Goal: Task Accomplishment & Management: Use online tool/utility

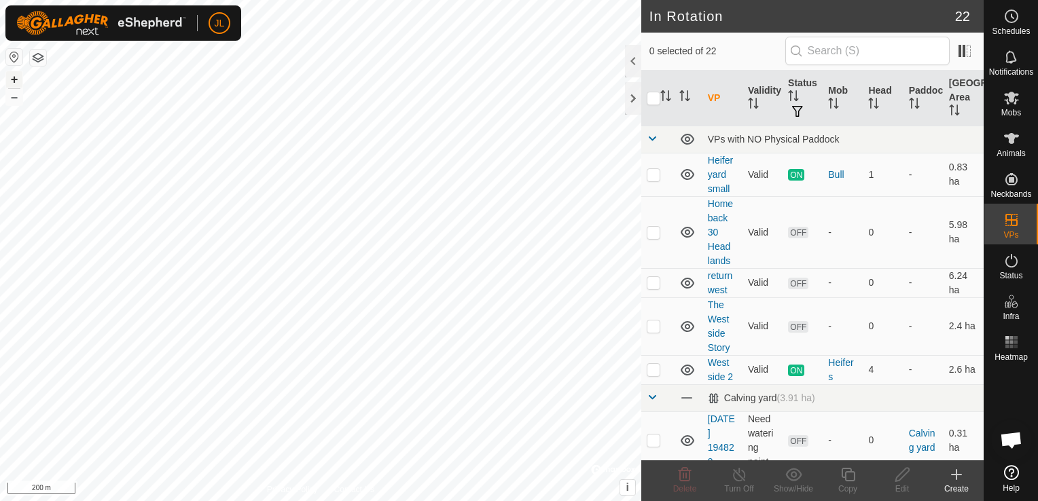
click at [6, 79] on button "+" at bounding box center [14, 79] width 16 height 16
checkbox input "true"
click at [901, 483] on div "Edit" at bounding box center [902, 489] width 54 height 12
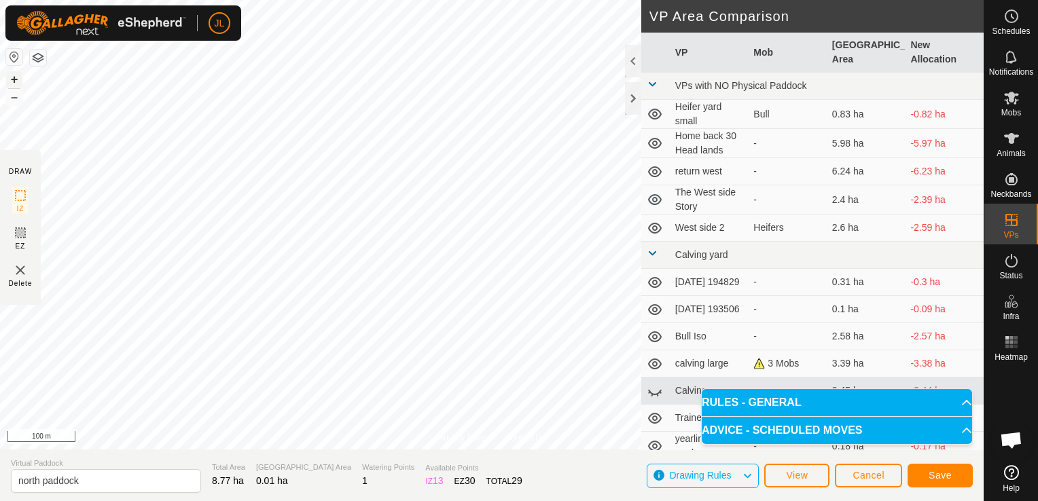
click at [10, 79] on button "+" at bounding box center [14, 79] width 16 height 16
click at [932, 474] on span "Save" at bounding box center [940, 475] width 23 height 11
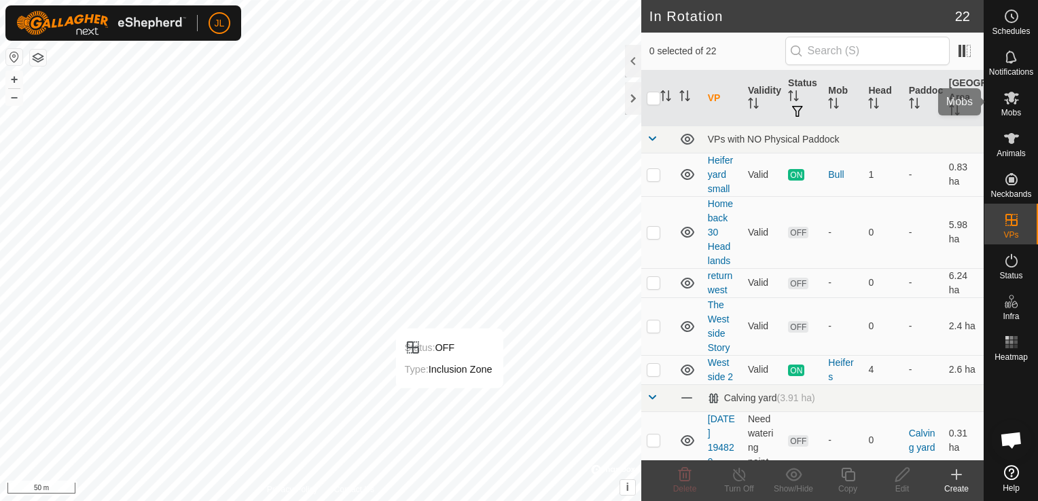
click at [1014, 117] on span "Mobs" at bounding box center [1012, 113] width 20 height 8
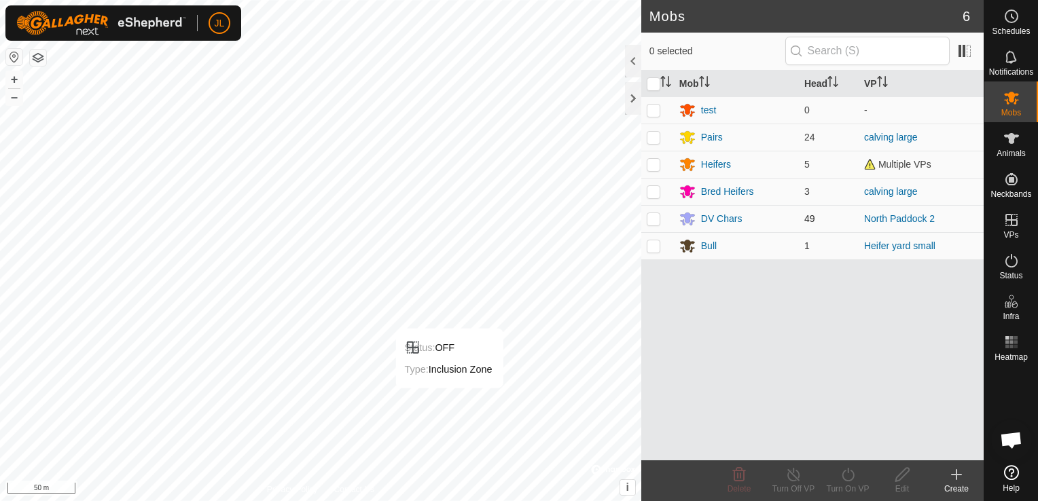
click at [652, 223] on p-checkbox at bounding box center [654, 218] width 14 height 11
checkbox input "true"
click at [847, 482] on icon at bounding box center [848, 475] width 17 height 16
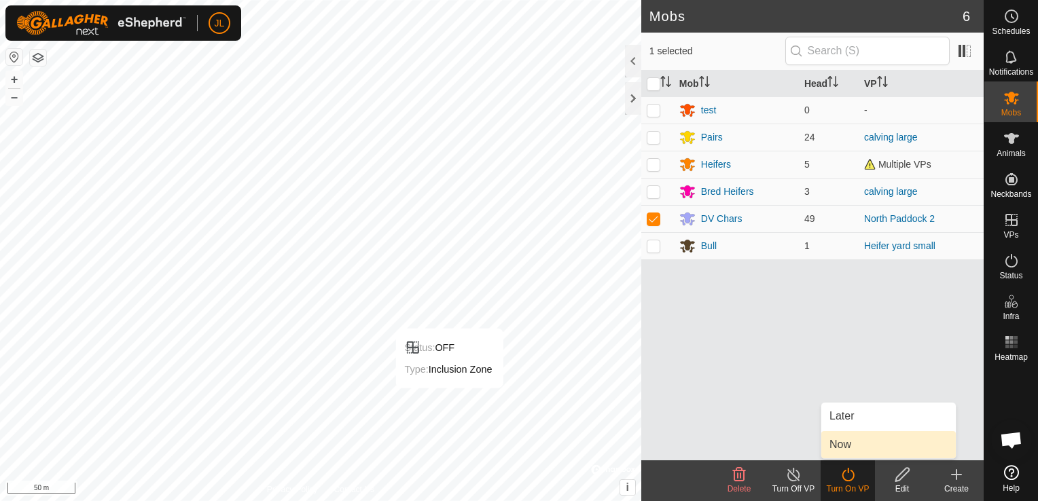
click at [840, 448] on link "Now" at bounding box center [888, 444] width 135 height 27
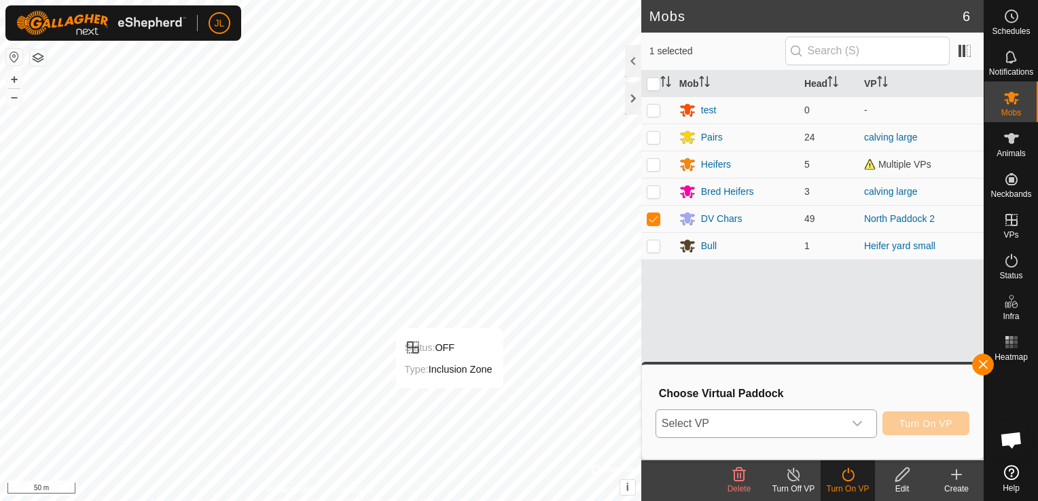
click at [860, 424] on icon "dropdown trigger" at bounding box center [857, 424] width 11 height 11
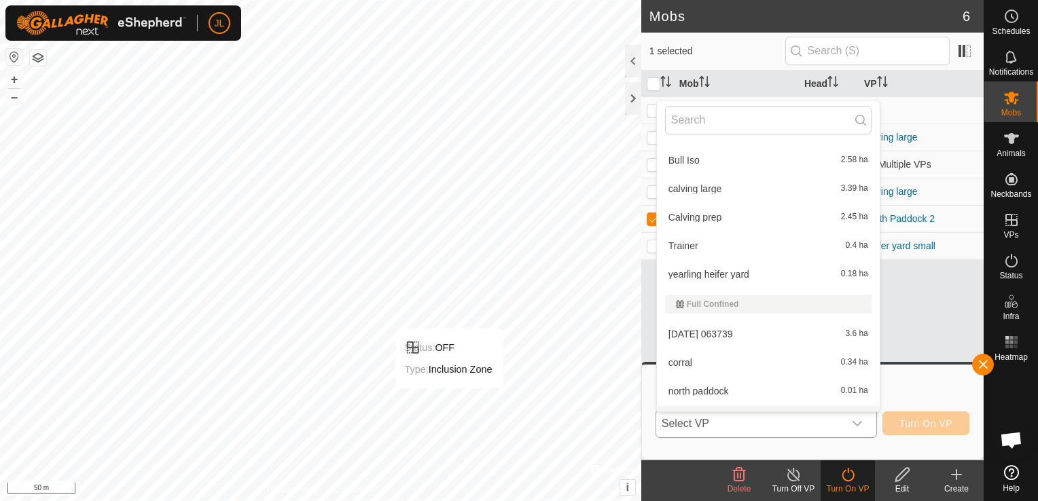
scroll to position [277, 0]
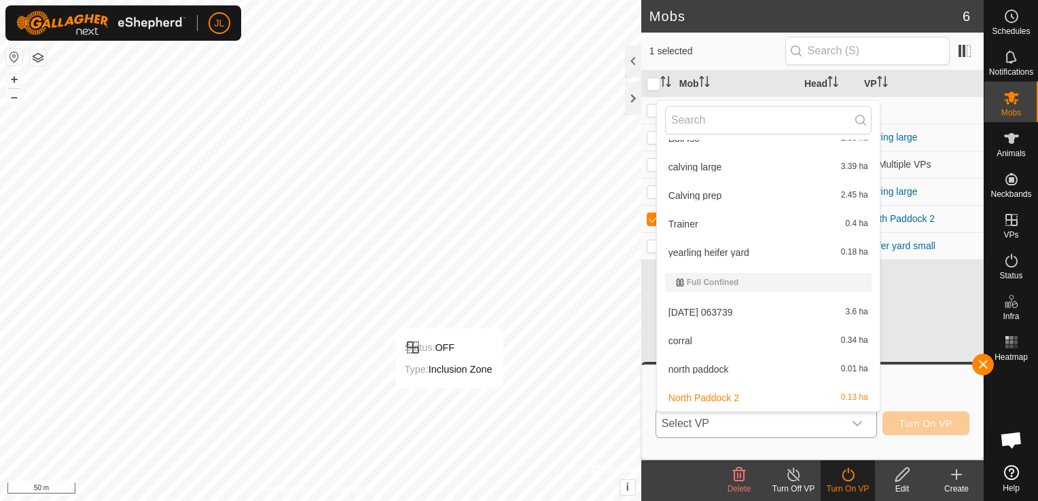
click at [743, 368] on li "north paddock 0.01 ha" at bounding box center [768, 369] width 223 height 27
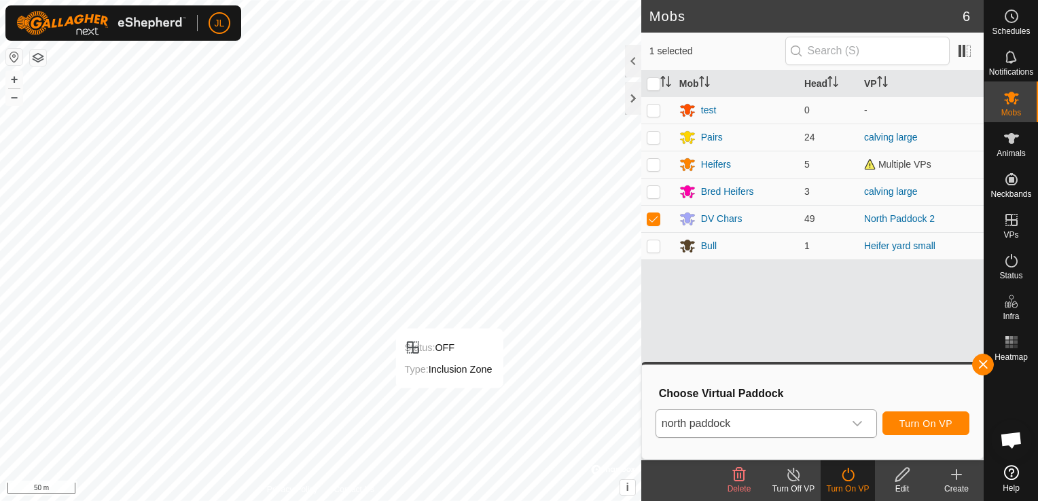
click at [862, 423] on icon "dropdown trigger" at bounding box center [858, 423] width 10 height 5
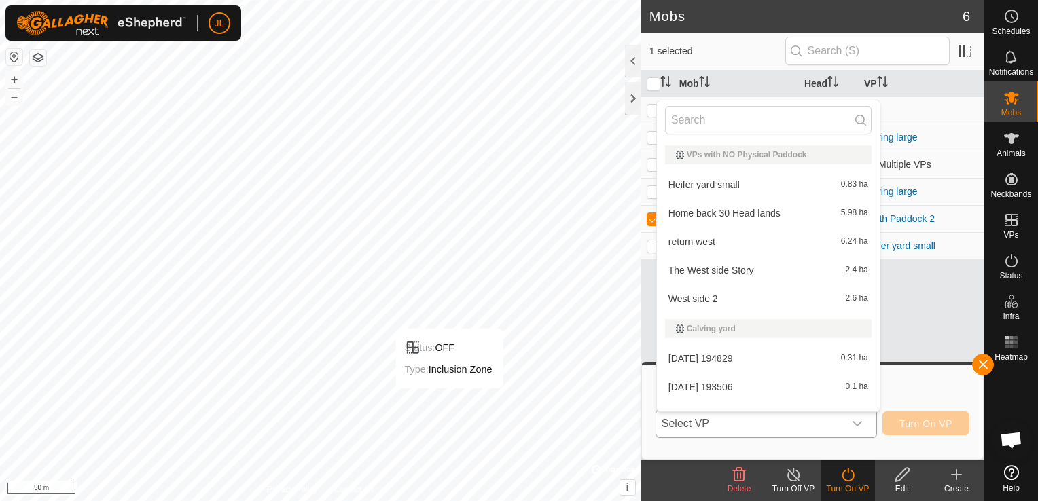
scroll to position [249, 0]
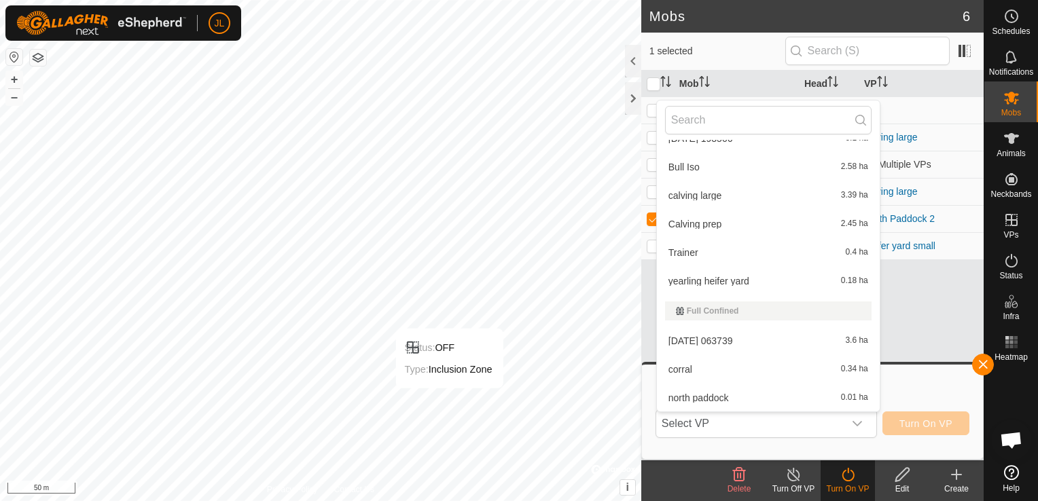
click at [921, 391] on h3 "Choose Virtual Paddock" at bounding box center [814, 393] width 311 height 13
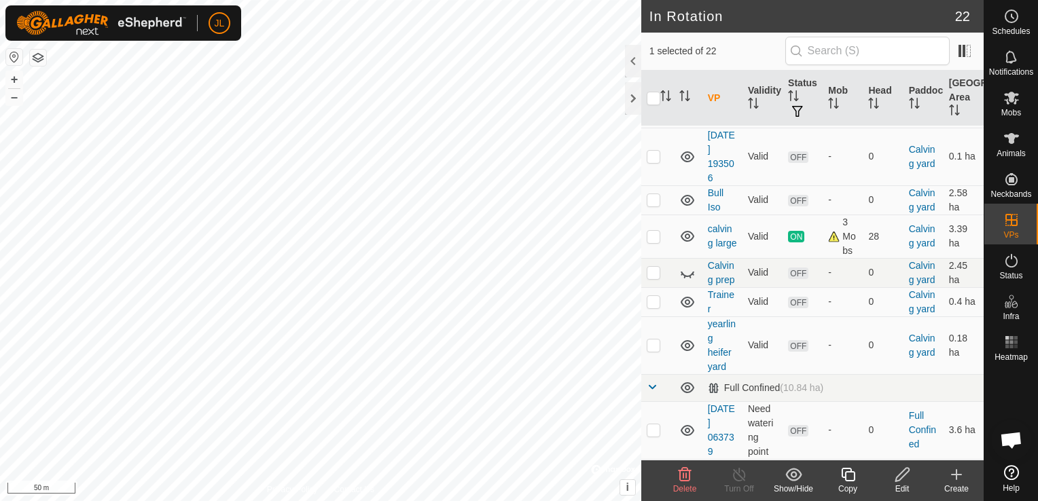
scroll to position [684, 0]
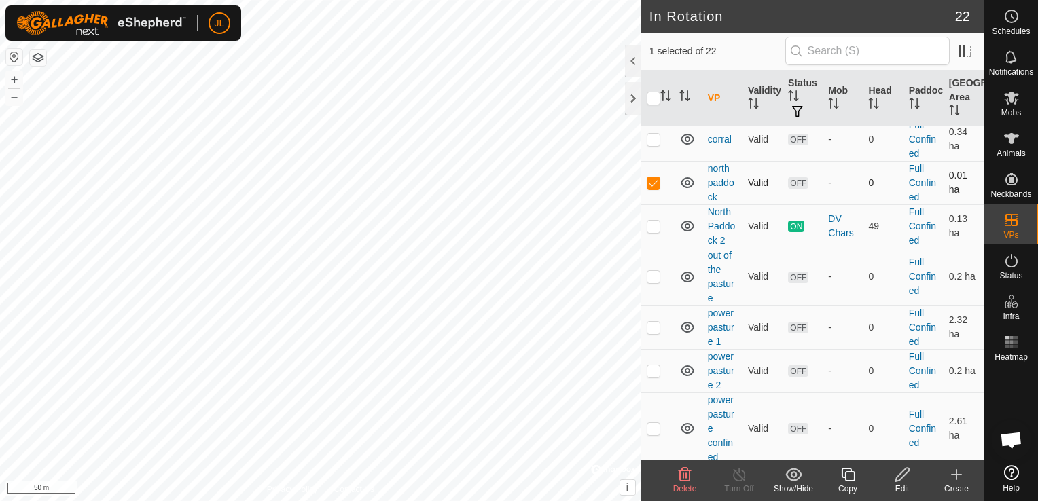
click at [944, 190] on td "0.01 ha" at bounding box center [964, 182] width 40 height 43
drag, startPoint x: 943, startPoint y: 190, endPoint x: 966, endPoint y: 202, distance: 26.1
click at [966, 202] on td "0.01 ha" at bounding box center [964, 182] width 40 height 43
click at [628, 94] on div at bounding box center [633, 98] width 16 height 33
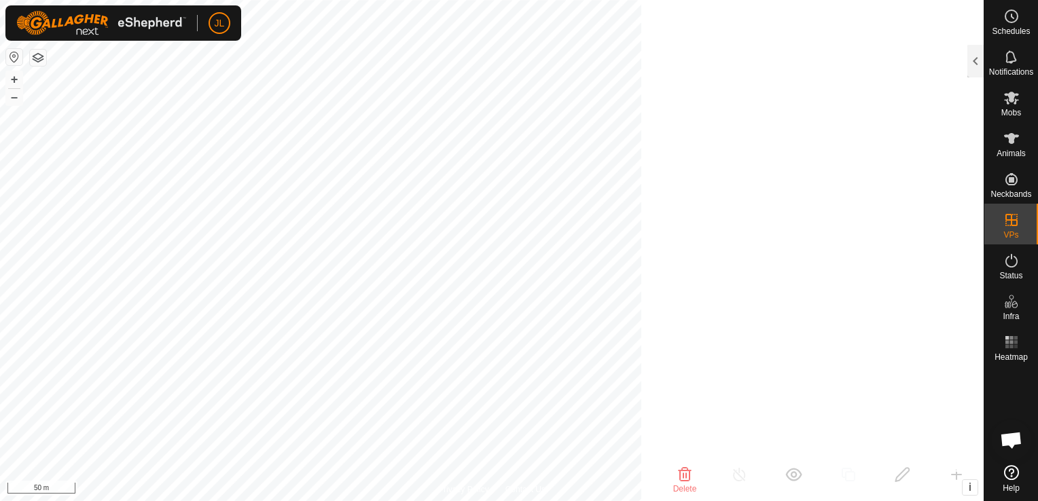
scroll to position [2920, 0]
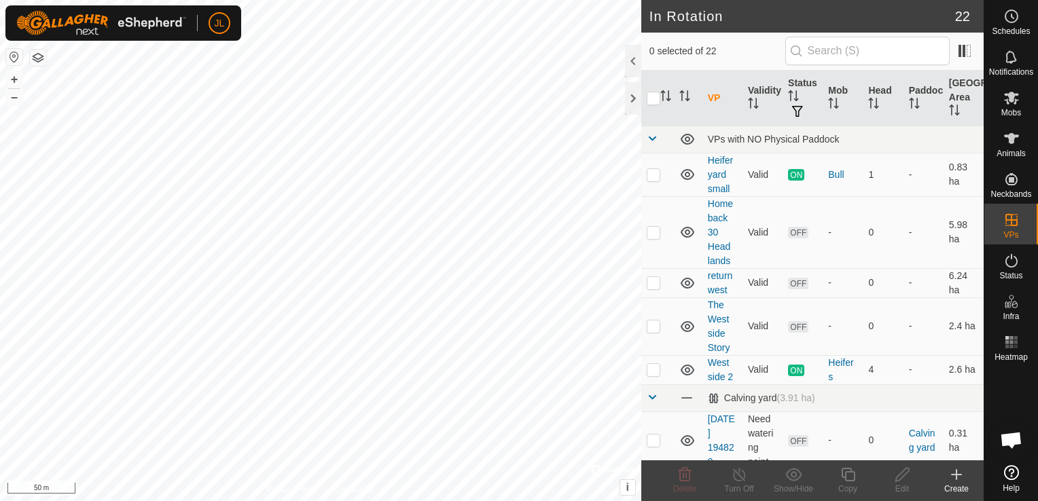
click at [984, 429] on div "Schedules Notifications Mobs Animals Neckbands VPs Status Infra Heatmap Help" at bounding box center [1011, 250] width 54 height 501
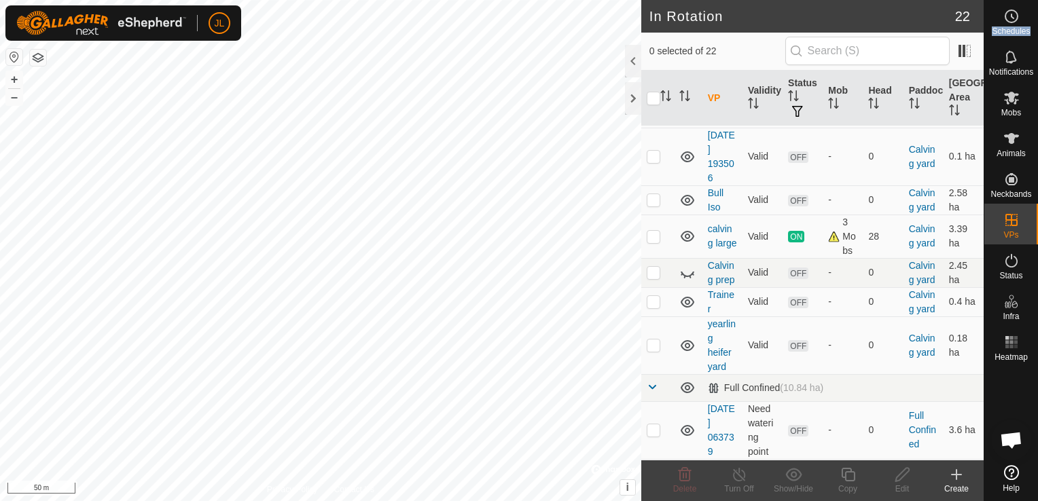
scroll to position [684, 0]
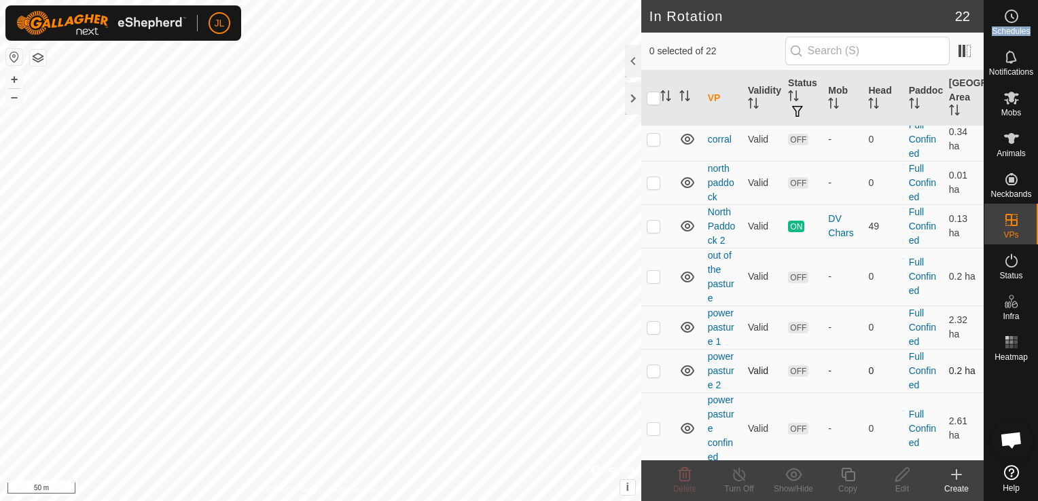
checkbox input "true"
click at [631, 61] on div at bounding box center [633, 61] width 16 height 33
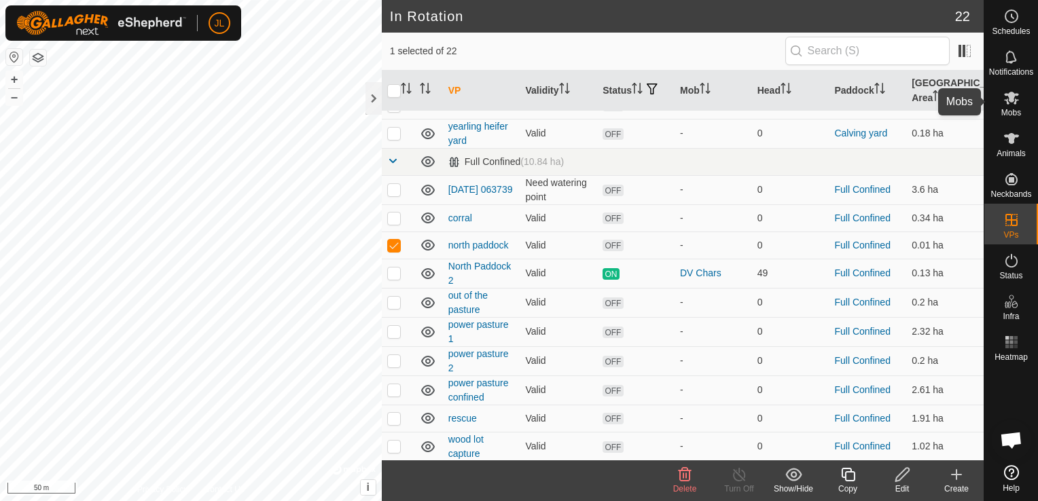
click at [1012, 110] on span "Mobs" at bounding box center [1012, 113] width 20 height 8
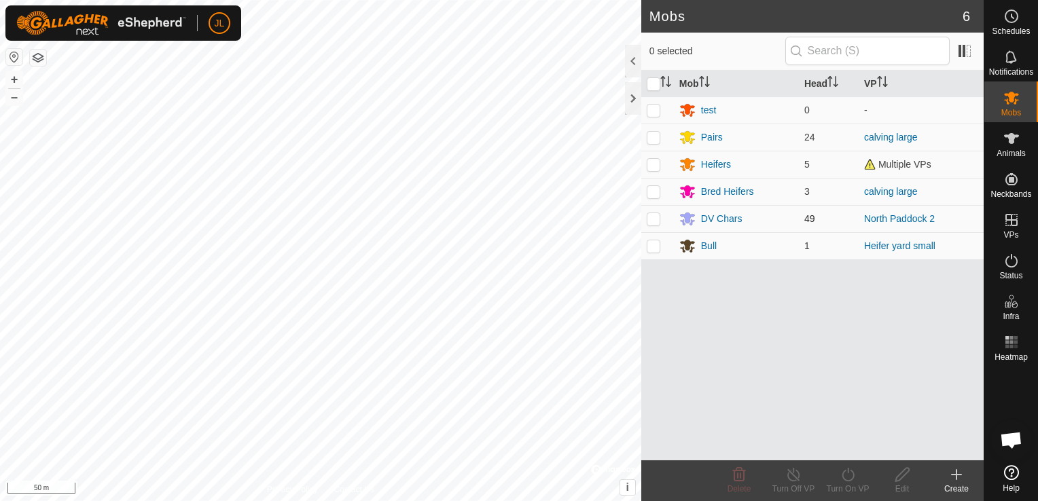
click at [652, 217] on p-checkbox at bounding box center [654, 218] width 14 height 11
checkbox input "true"
click at [851, 478] on icon at bounding box center [848, 475] width 17 height 16
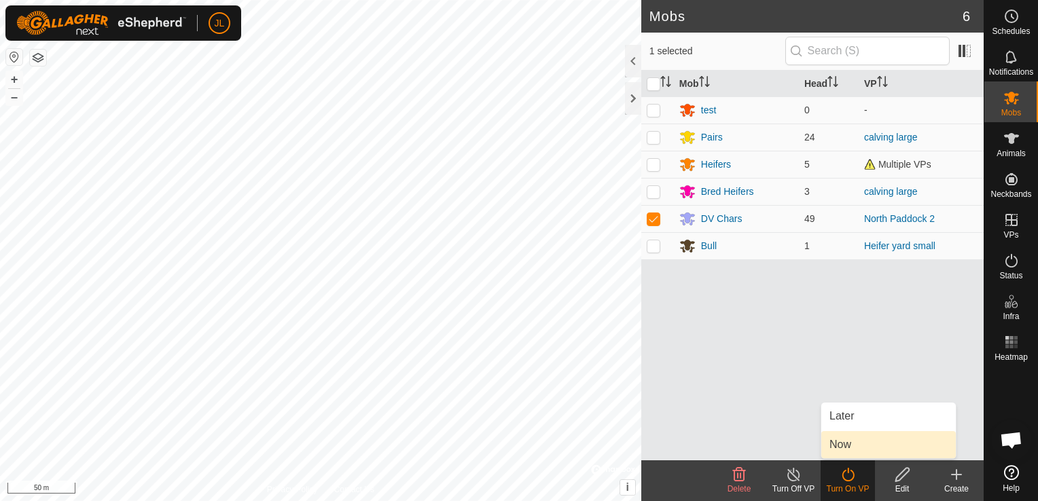
click at [840, 443] on link "Now" at bounding box center [888, 444] width 135 height 27
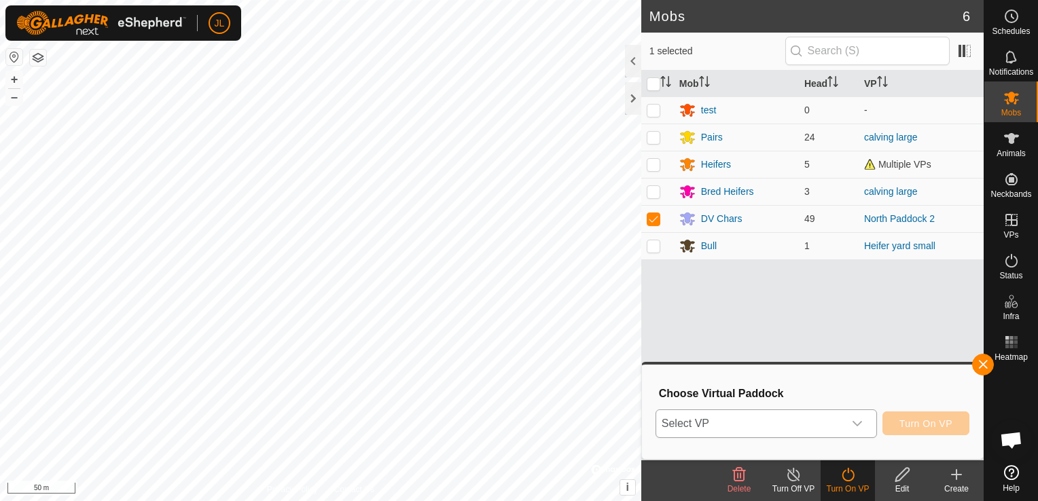
click at [862, 422] on icon "dropdown trigger" at bounding box center [858, 423] width 10 height 5
click at [633, 101] on div at bounding box center [633, 98] width 16 height 33
